Goal: Task Accomplishment & Management: Manage account settings

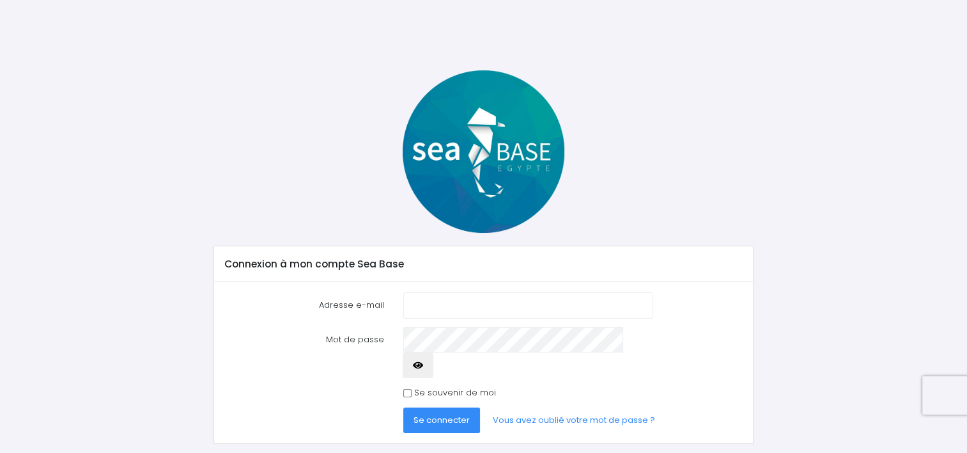
click at [456, 312] on input "Adresse e-mail" at bounding box center [527, 305] width 249 height 26
type input "[PERSON_NAME][EMAIL_ADDRESS][PERSON_NAME][DOMAIN_NAME]"
click at [456, 407] on button "Se connecter" at bounding box center [441, 420] width 77 height 26
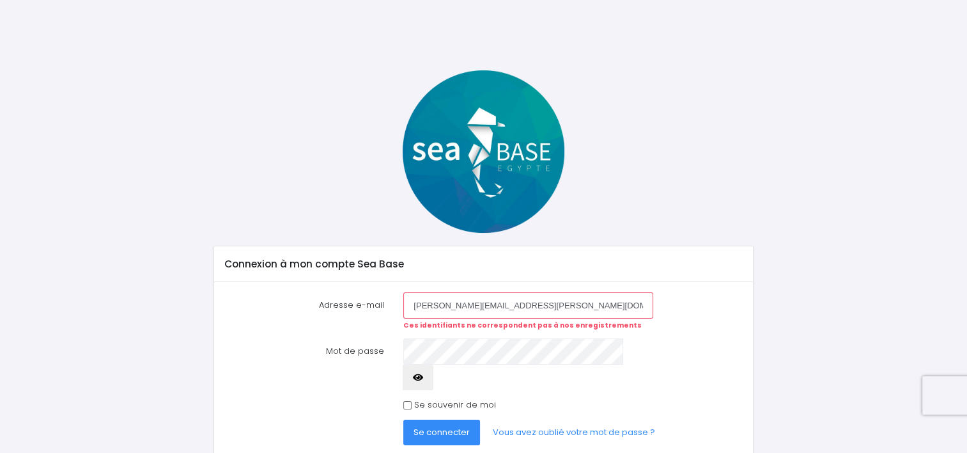
click at [468, 303] on input "[PERSON_NAME][EMAIL_ADDRESS][PERSON_NAME][DOMAIN_NAME]" at bounding box center [527, 305] width 249 height 26
type input "[PERSON_NAME][EMAIL_ADDRESS][DOMAIN_NAME]"
click at [403, 419] on button "Se connecter" at bounding box center [441, 432] width 77 height 26
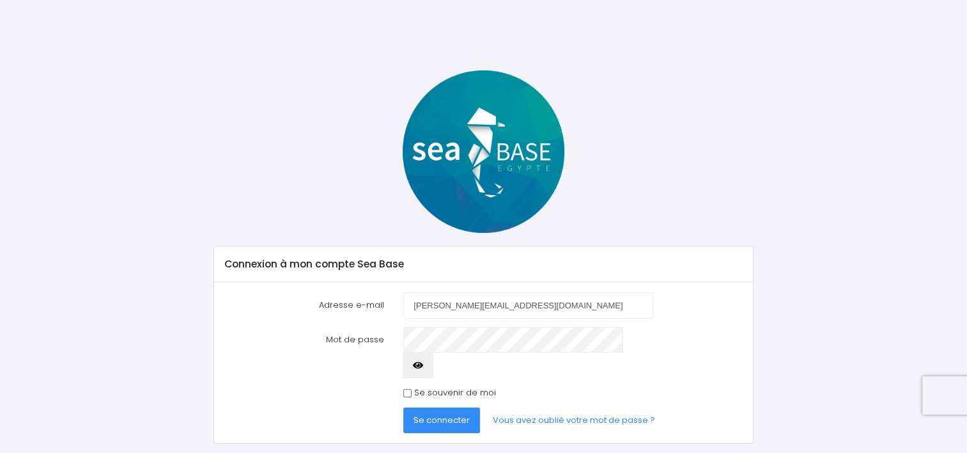
type input "[PERSON_NAME][EMAIL_ADDRESS][DOMAIN_NAME]"
click at [448, 414] on span "Se connecter" at bounding box center [442, 420] width 56 height 12
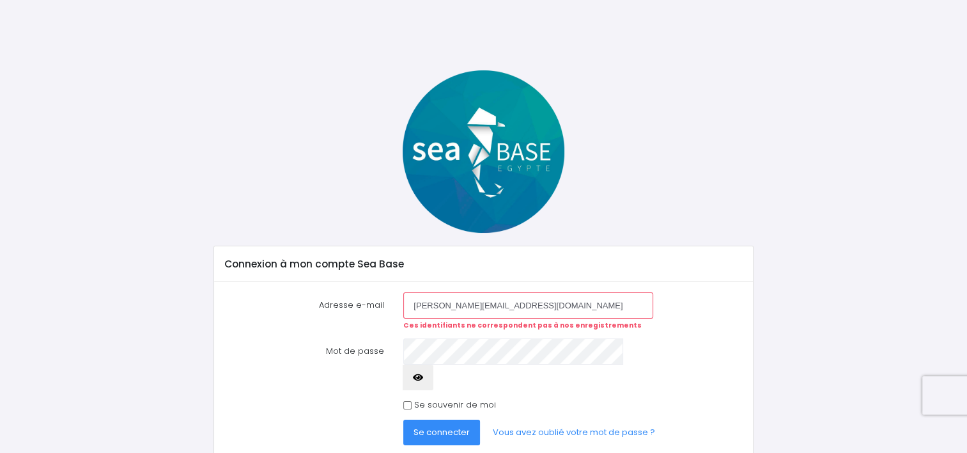
click at [476, 307] on input "[PERSON_NAME][EMAIL_ADDRESS][DOMAIN_NAME]" at bounding box center [527, 305] width 249 height 26
type input "[PERSON_NAME][EMAIL_ADDRESS][PERSON_NAME][DOMAIN_NAME]"
click at [444, 426] on span "Se connecter" at bounding box center [442, 432] width 56 height 12
